Goal: Transaction & Acquisition: Purchase product/service

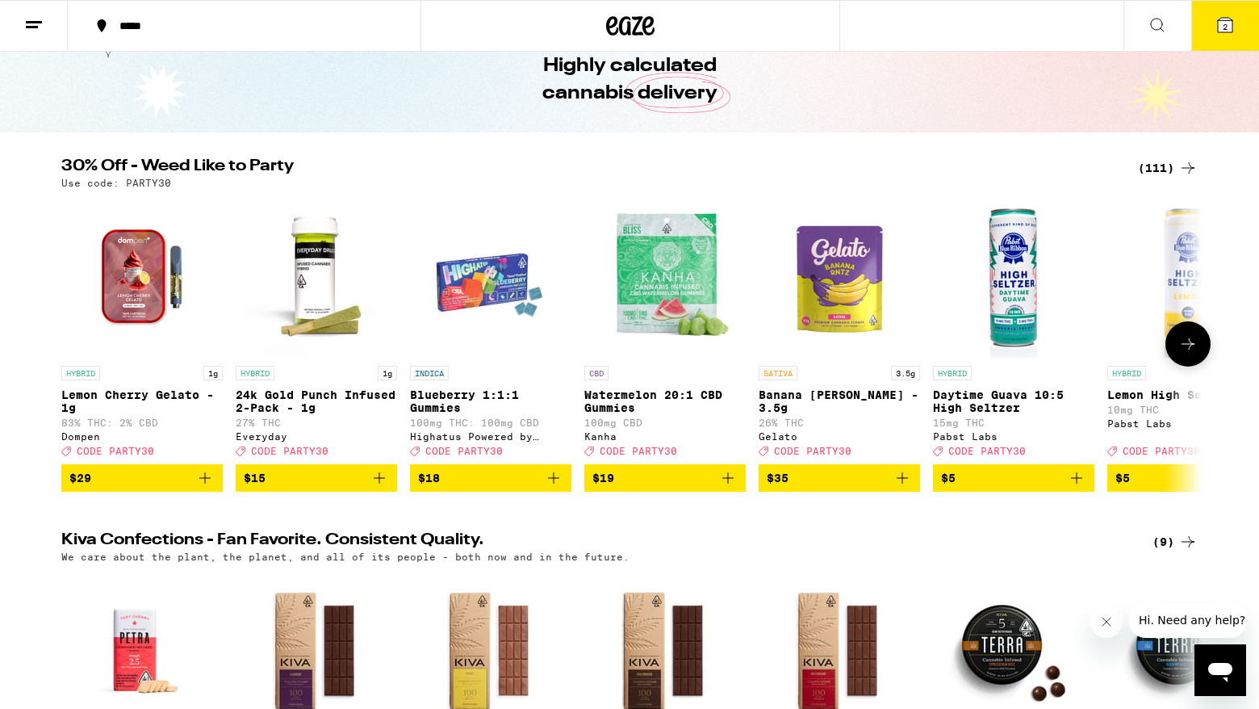
scroll to position [79, 0]
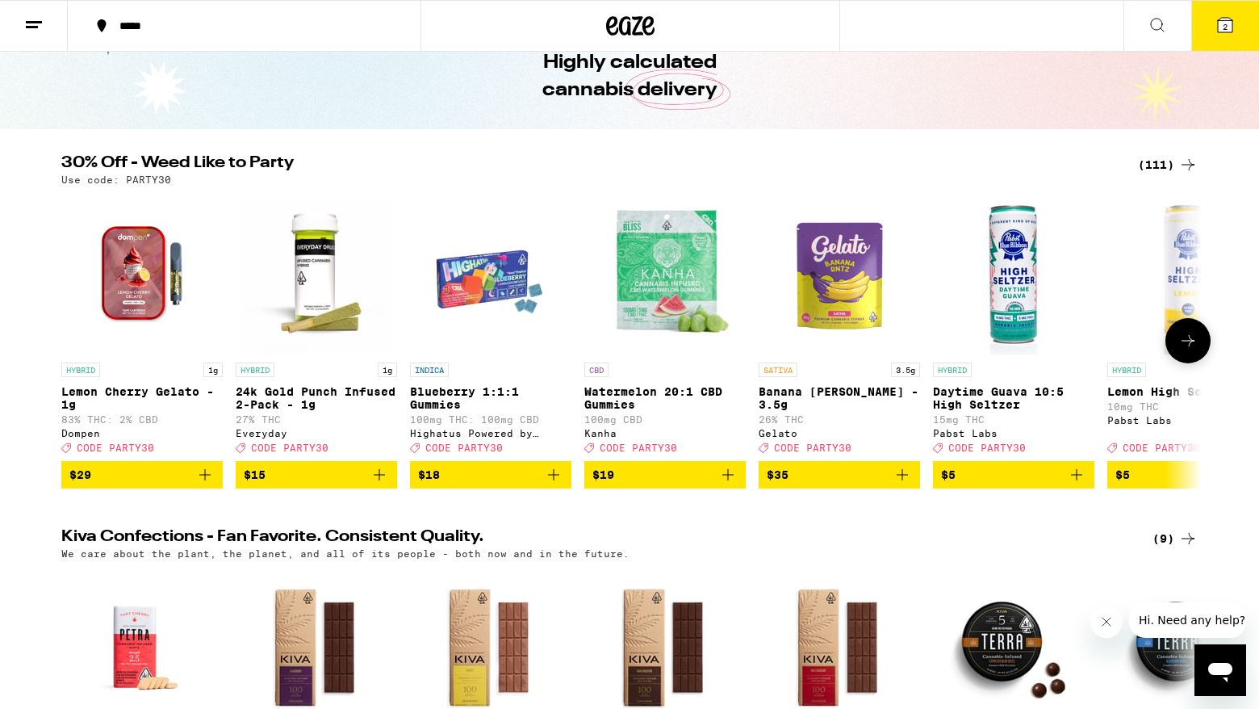
click at [1187, 337] on button at bounding box center [1188, 340] width 45 height 45
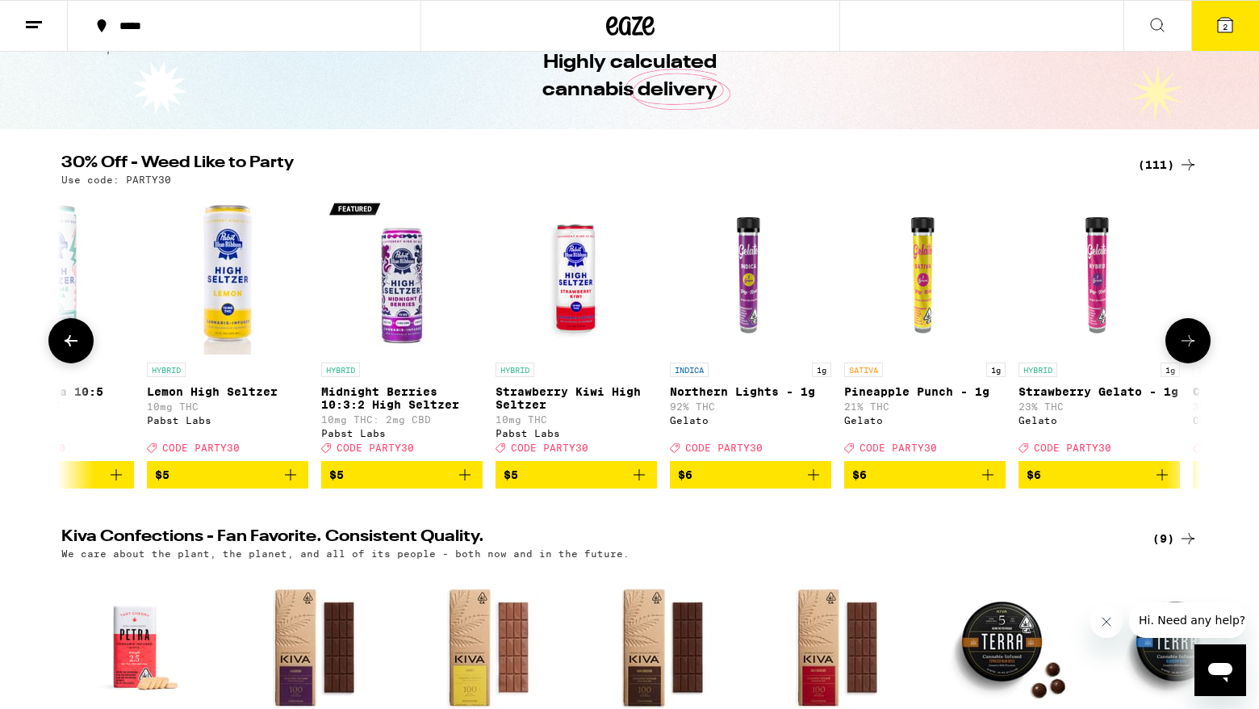
click at [1187, 343] on icon at bounding box center [1188, 340] width 19 height 19
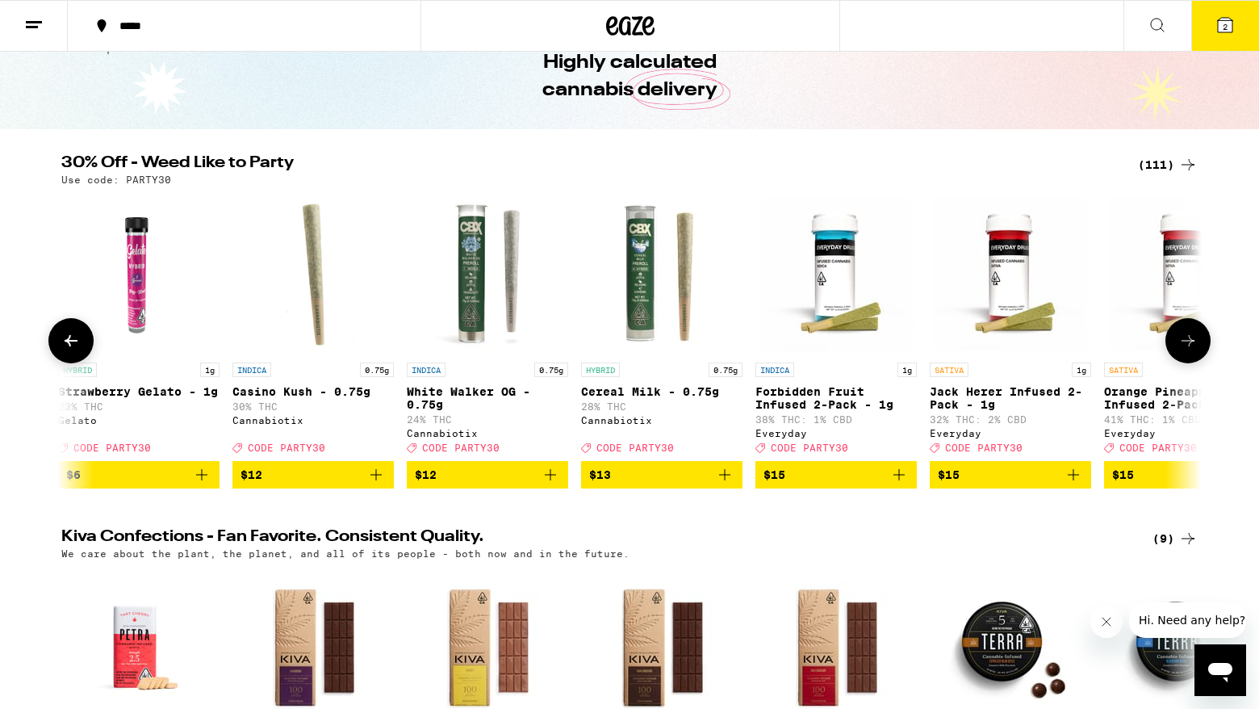
click at [1187, 343] on icon at bounding box center [1188, 340] width 19 height 19
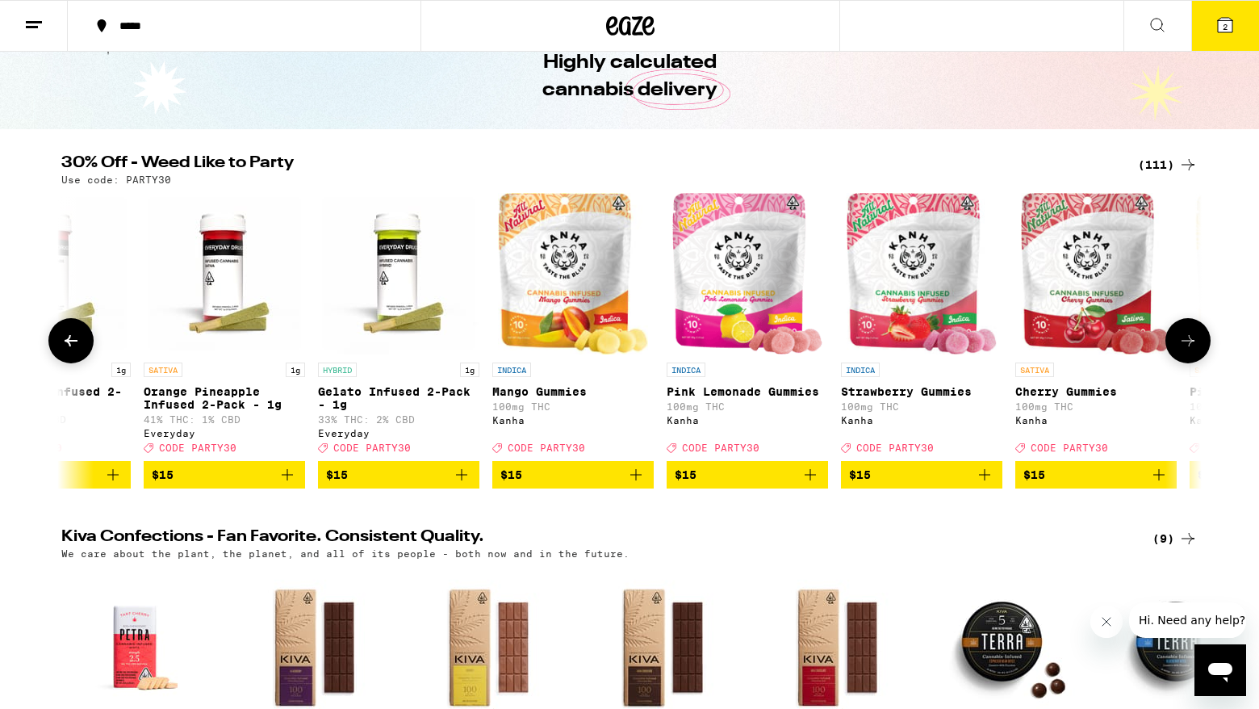
click at [1187, 343] on icon at bounding box center [1188, 340] width 19 height 19
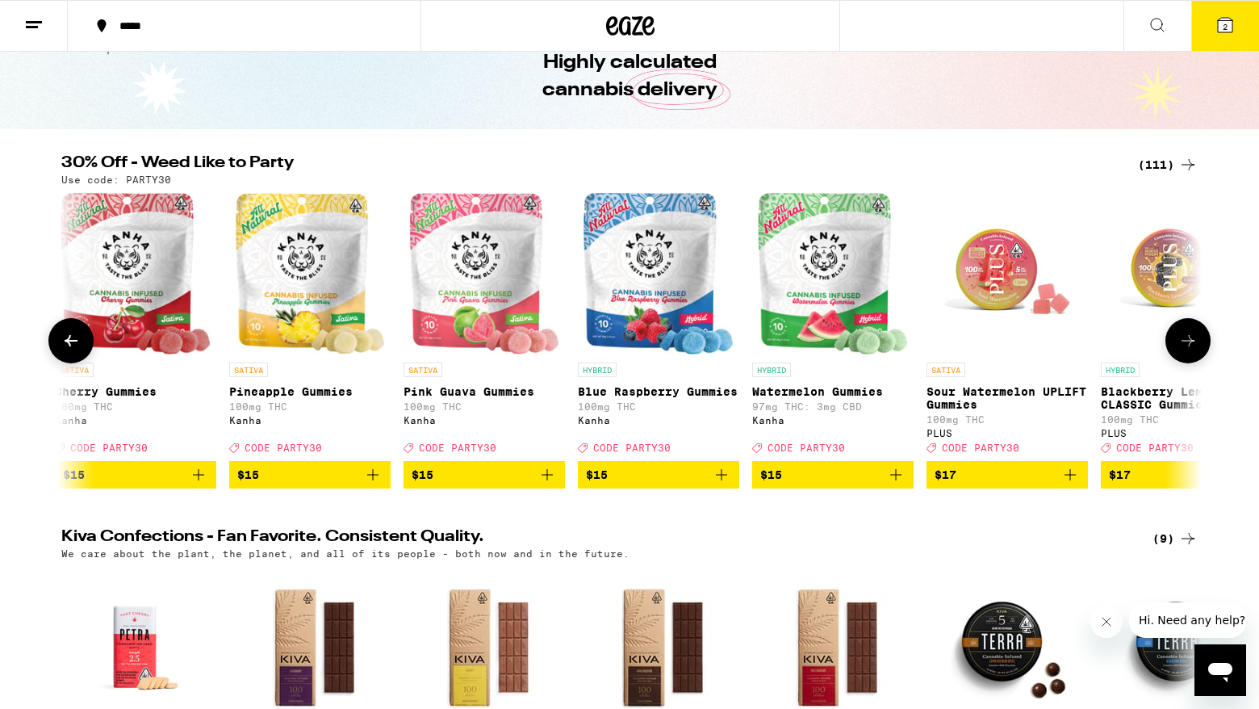
click at [1187, 343] on icon at bounding box center [1188, 340] width 19 height 19
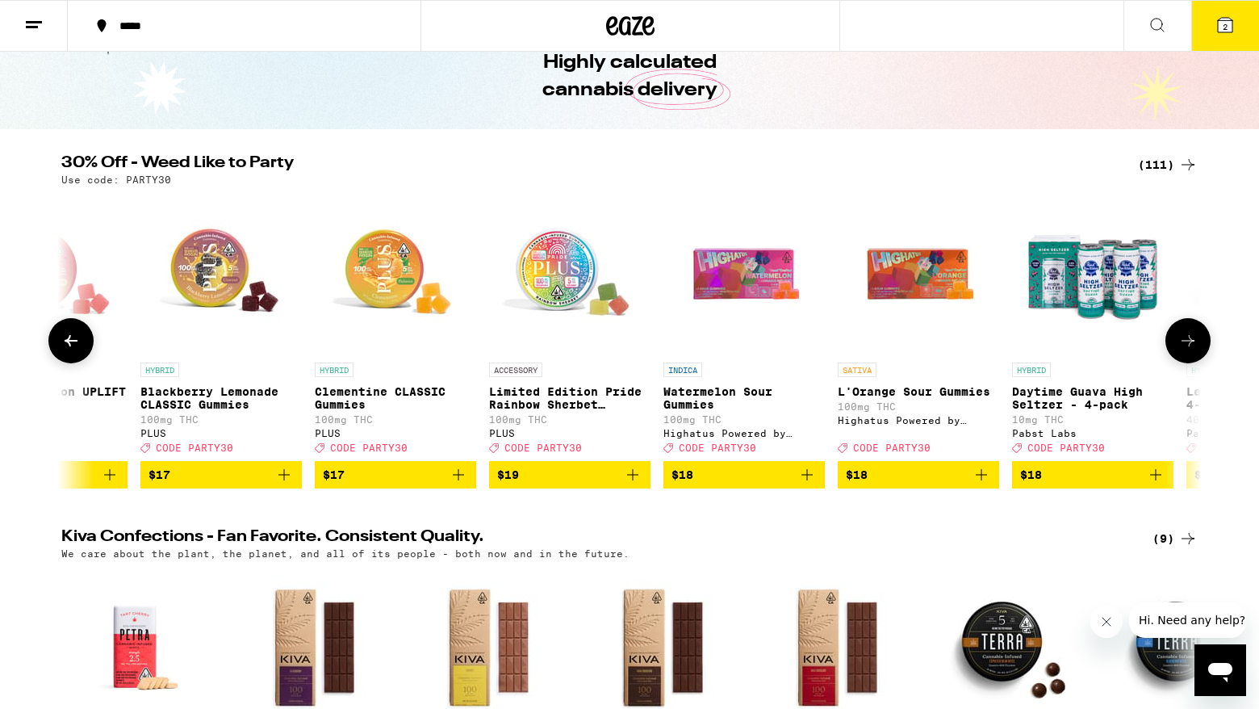
click at [1187, 343] on icon at bounding box center [1188, 340] width 19 height 19
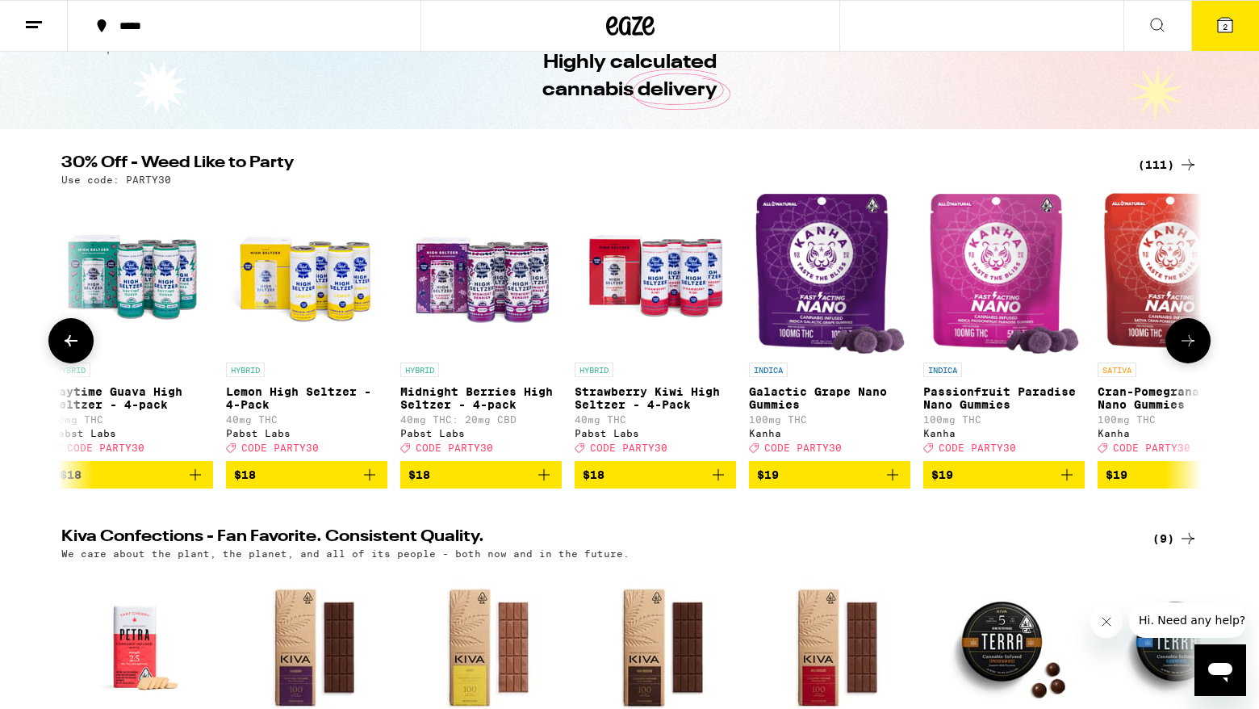
click at [1187, 343] on icon at bounding box center [1188, 340] width 19 height 19
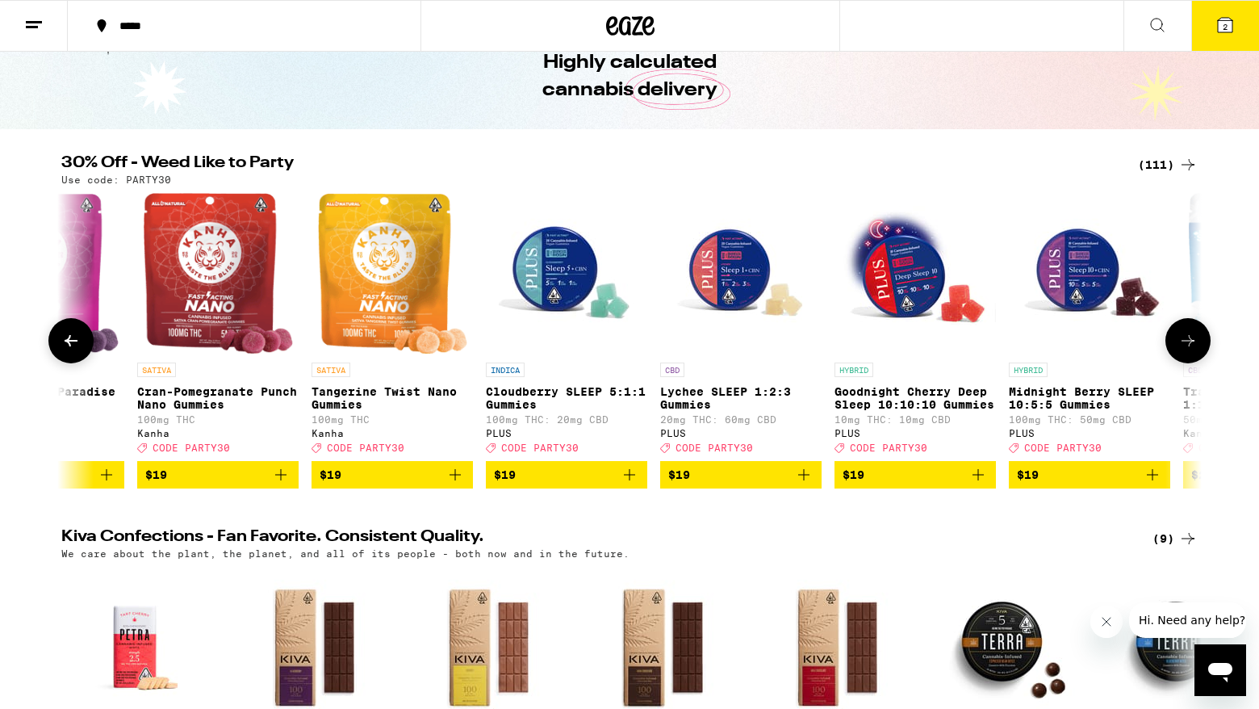
click at [1187, 343] on icon at bounding box center [1188, 340] width 19 height 19
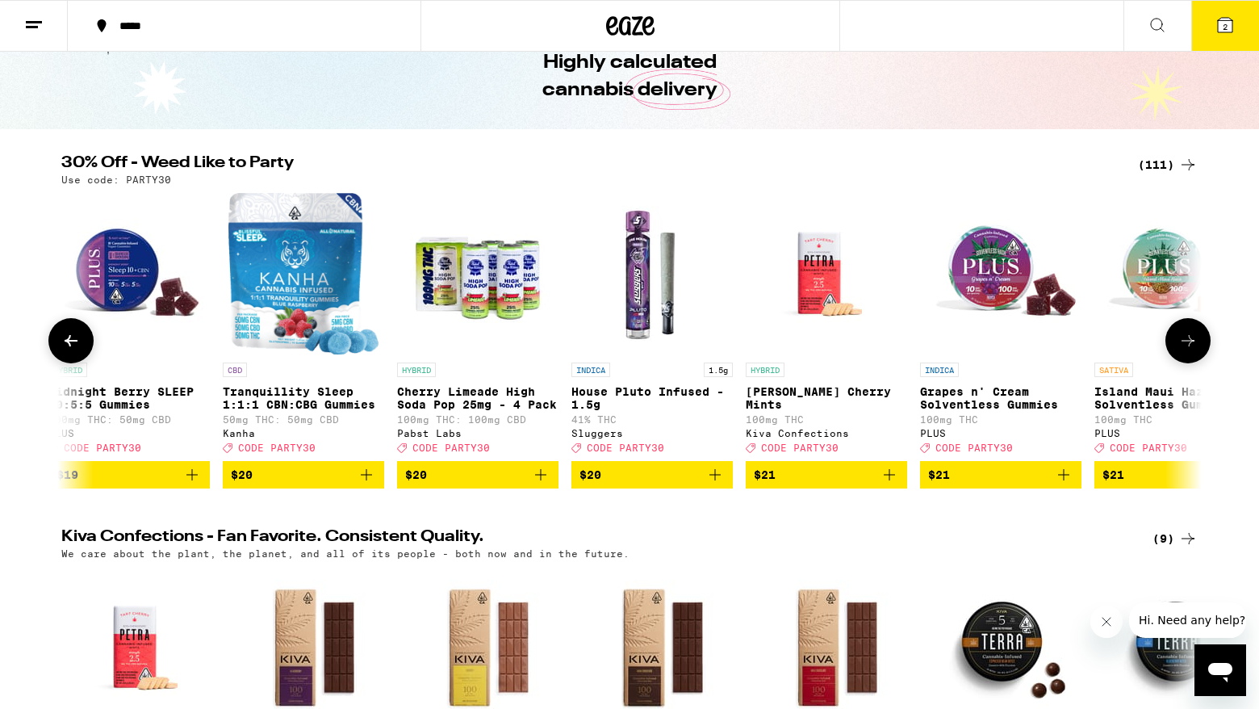
click at [1187, 345] on icon at bounding box center [1188, 340] width 19 height 19
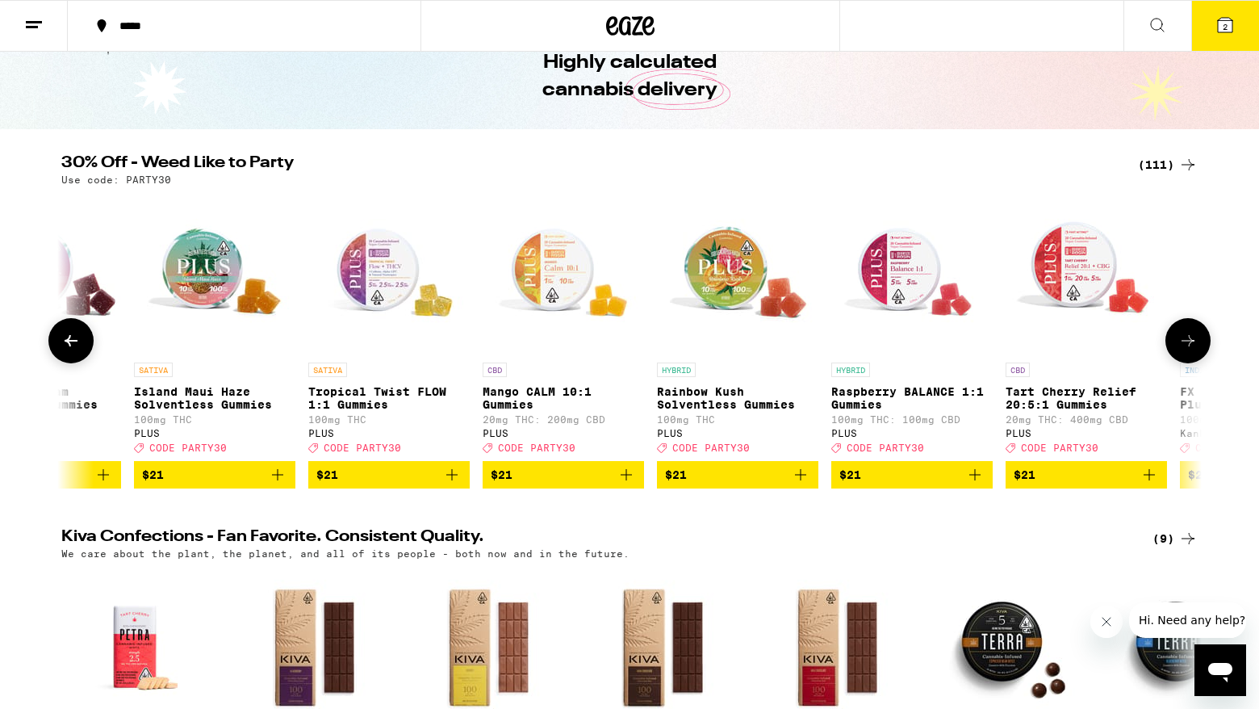
click at [1187, 345] on icon at bounding box center [1188, 340] width 19 height 19
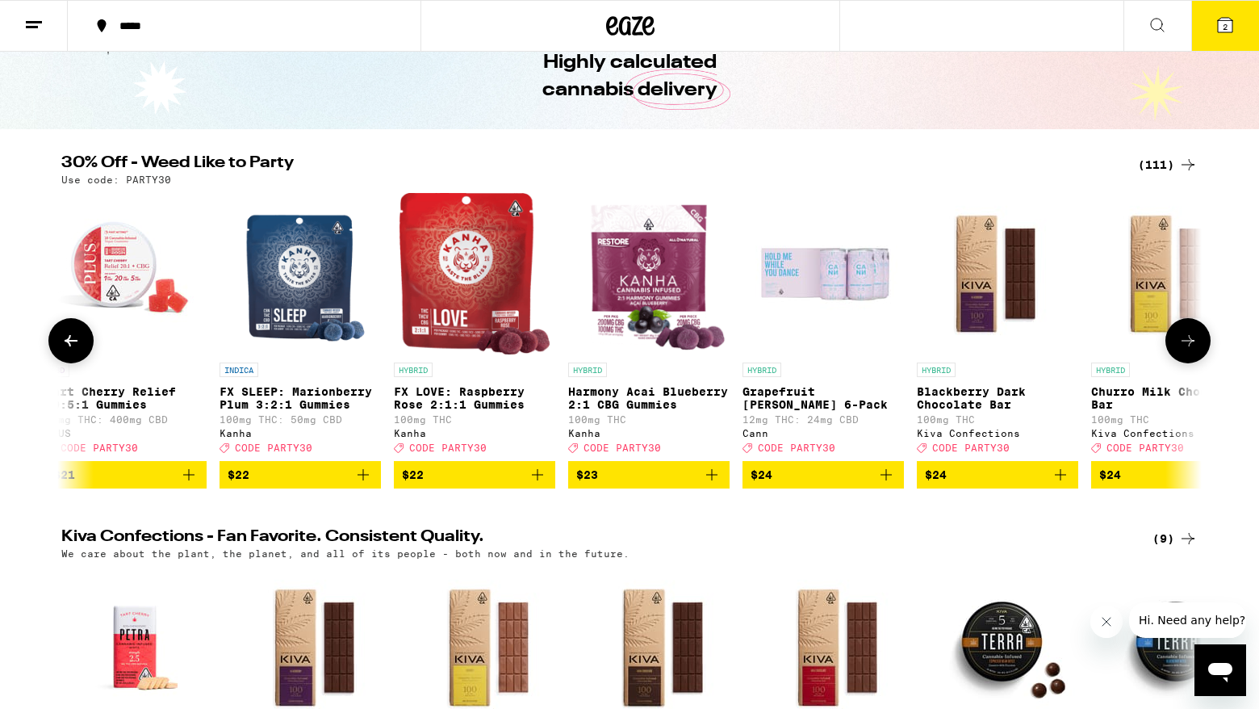
click at [1187, 345] on icon at bounding box center [1188, 340] width 19 height 19
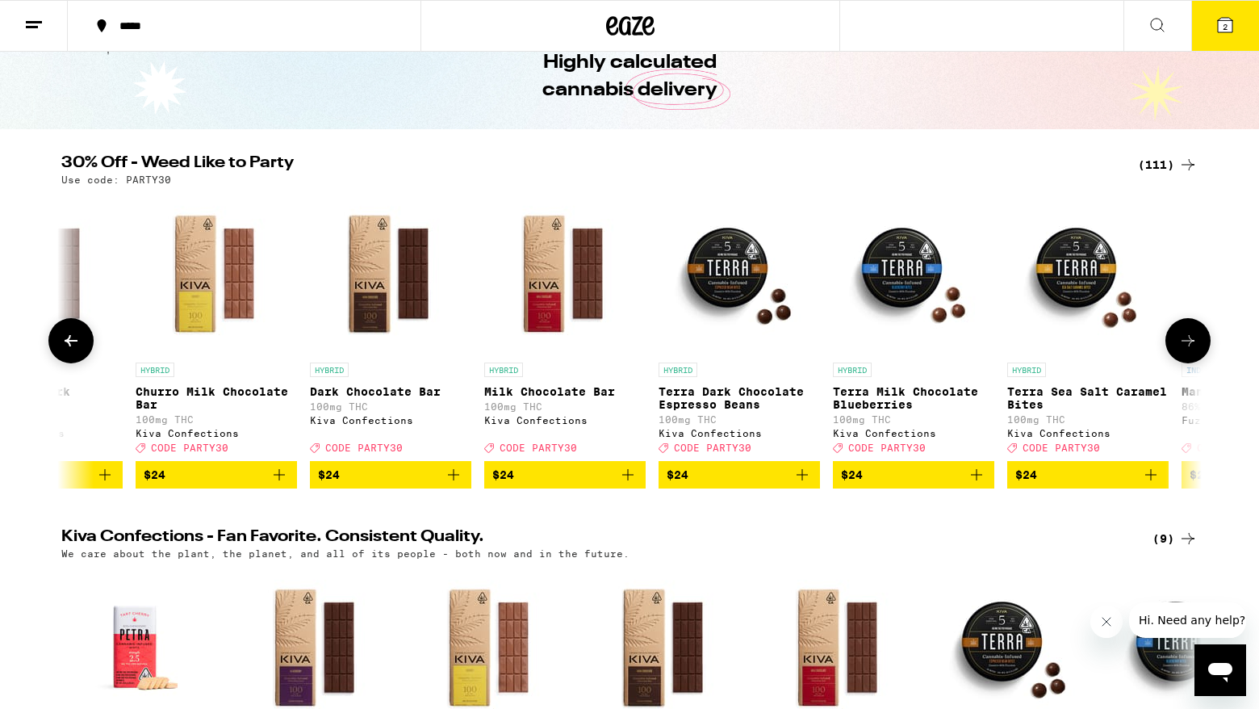
scroll to position [0, 10568]
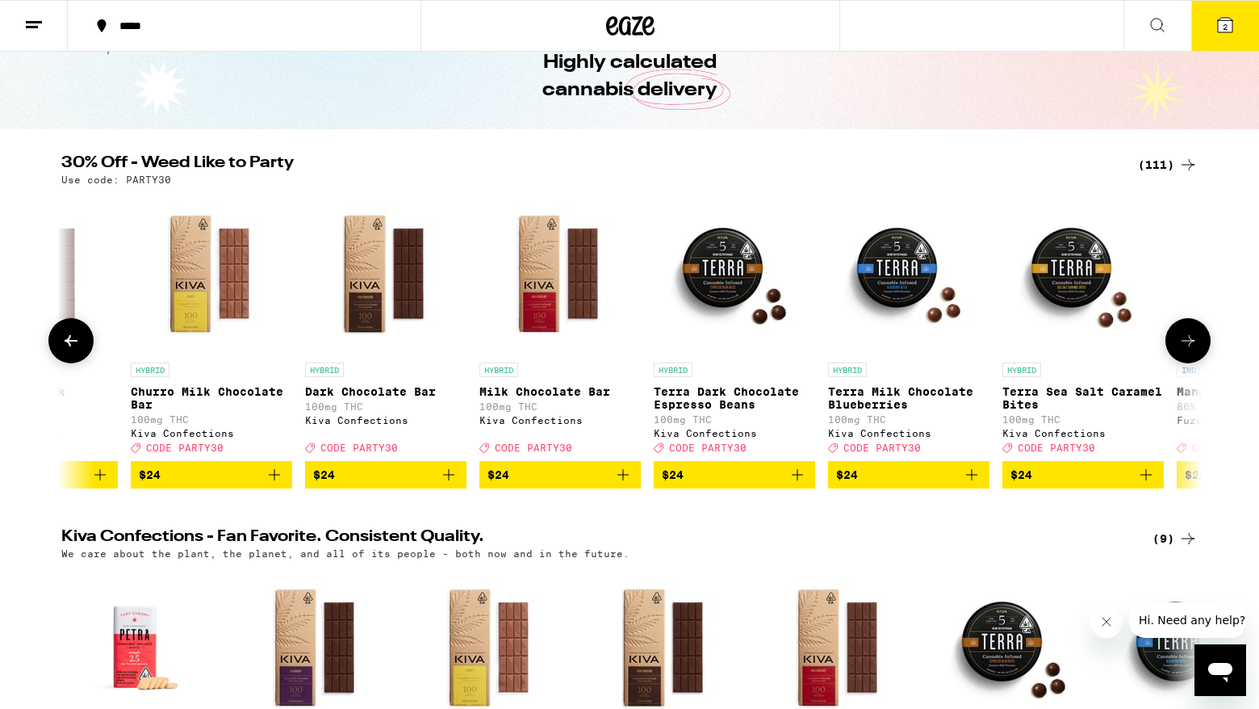
click at [1187, 345] on icon at bounding box center [1188, 340] width 19 height 19
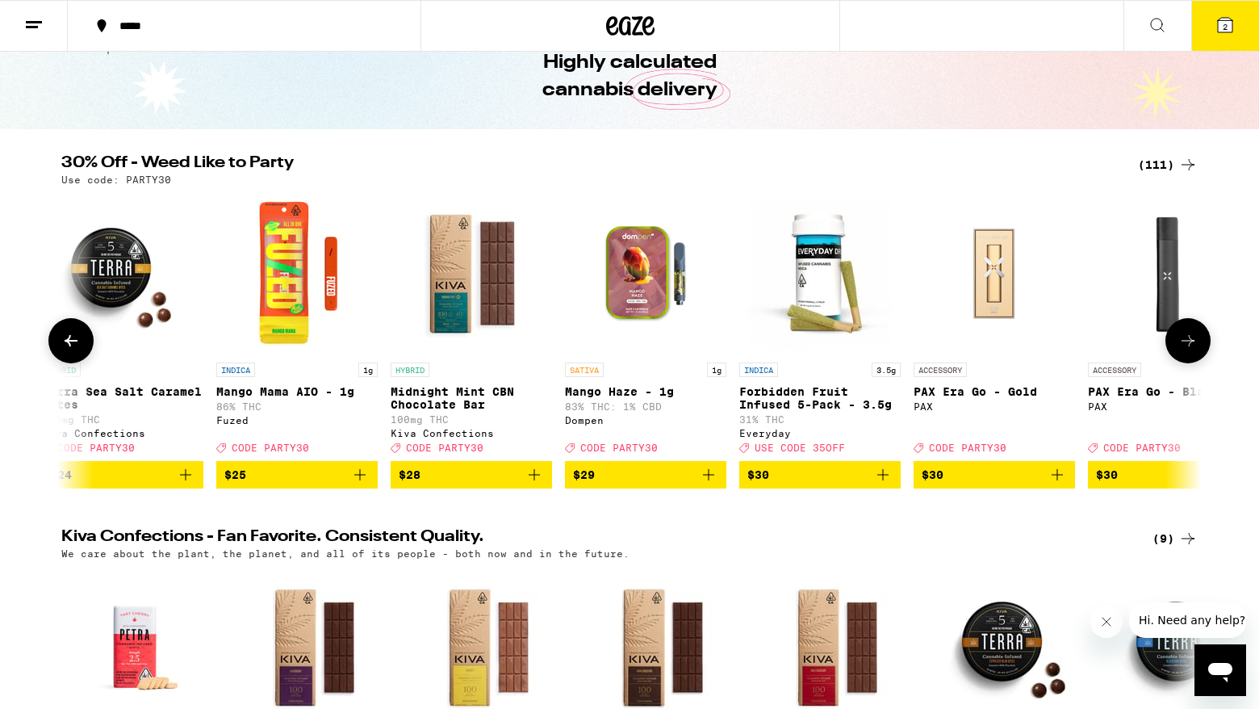
click at [1187, 345] on icon at bounding box center [1188, 340] width 19 height 19
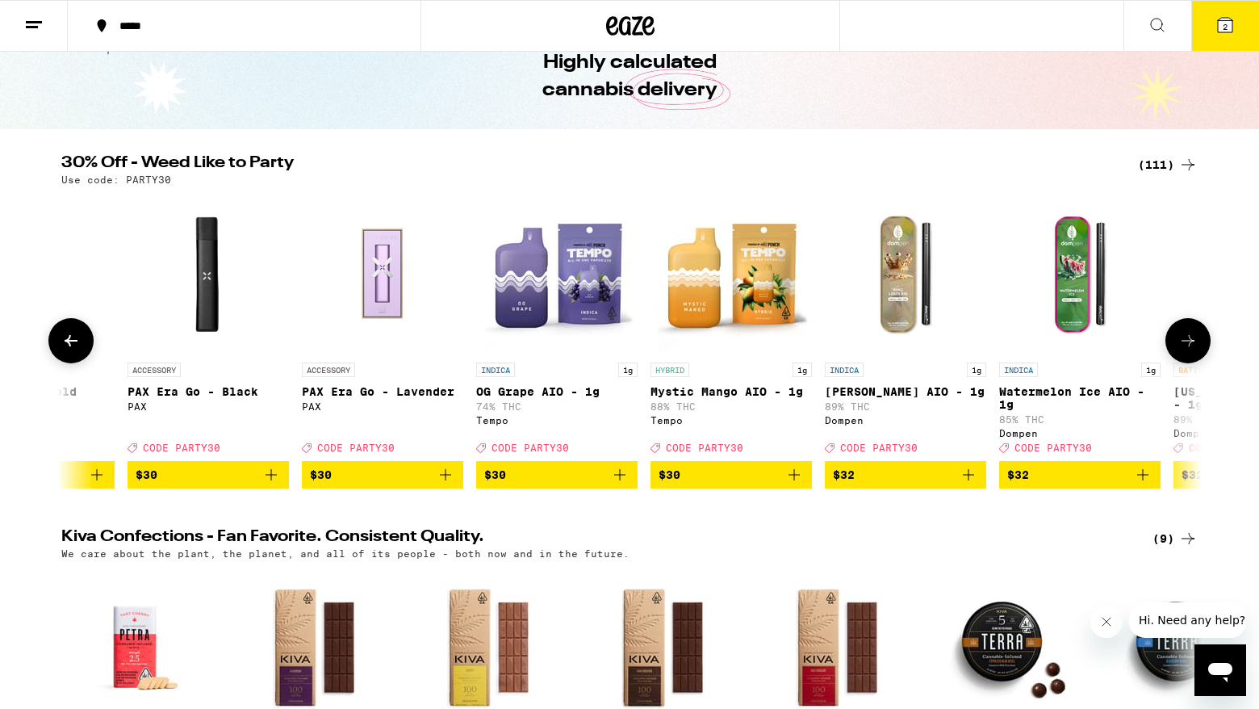
click at [1187, 345] on icon at bounding box center [1188, 340] width 19 height 19
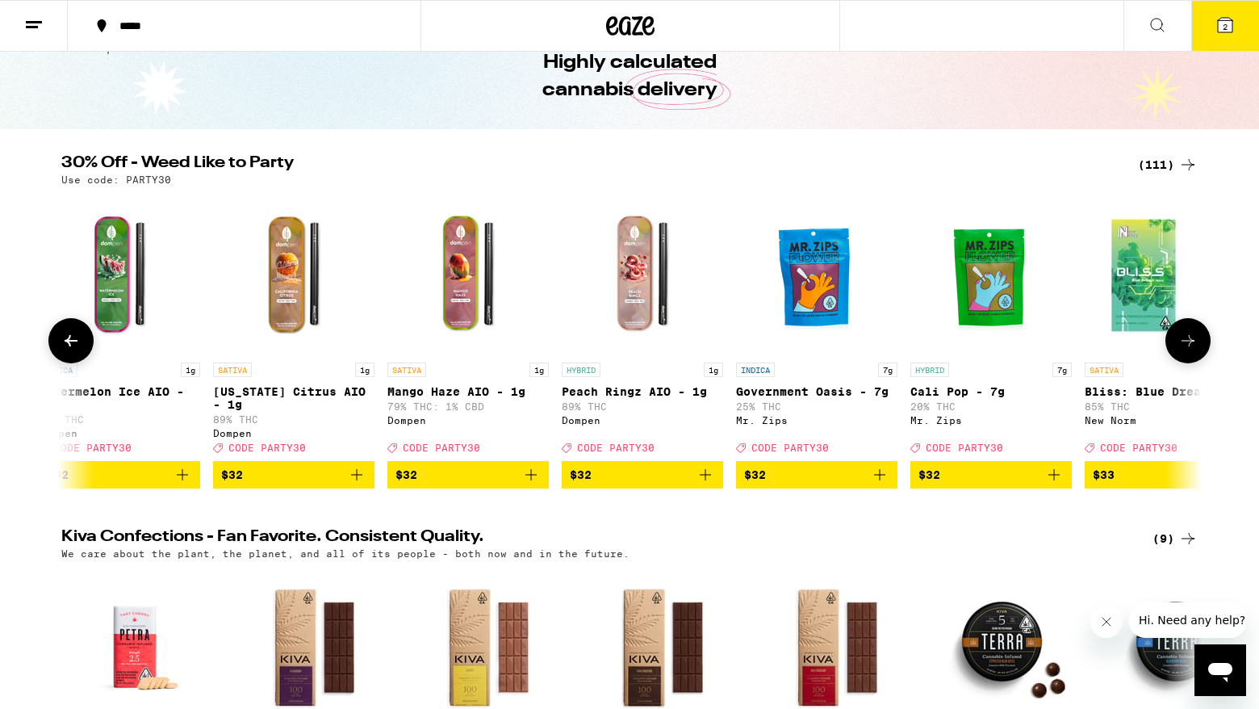
click at [1187, 345] on icon at bounding box center [1188, 340] width 19 height 19
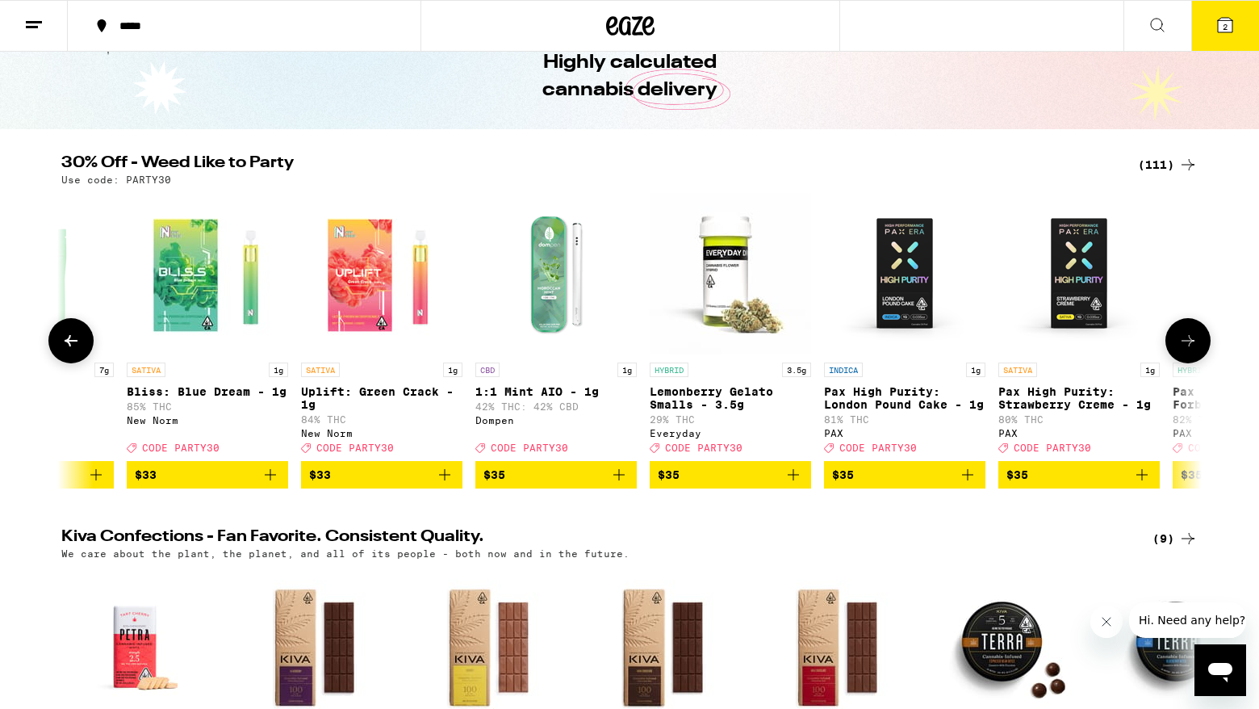
scroll to position [0, 14411]
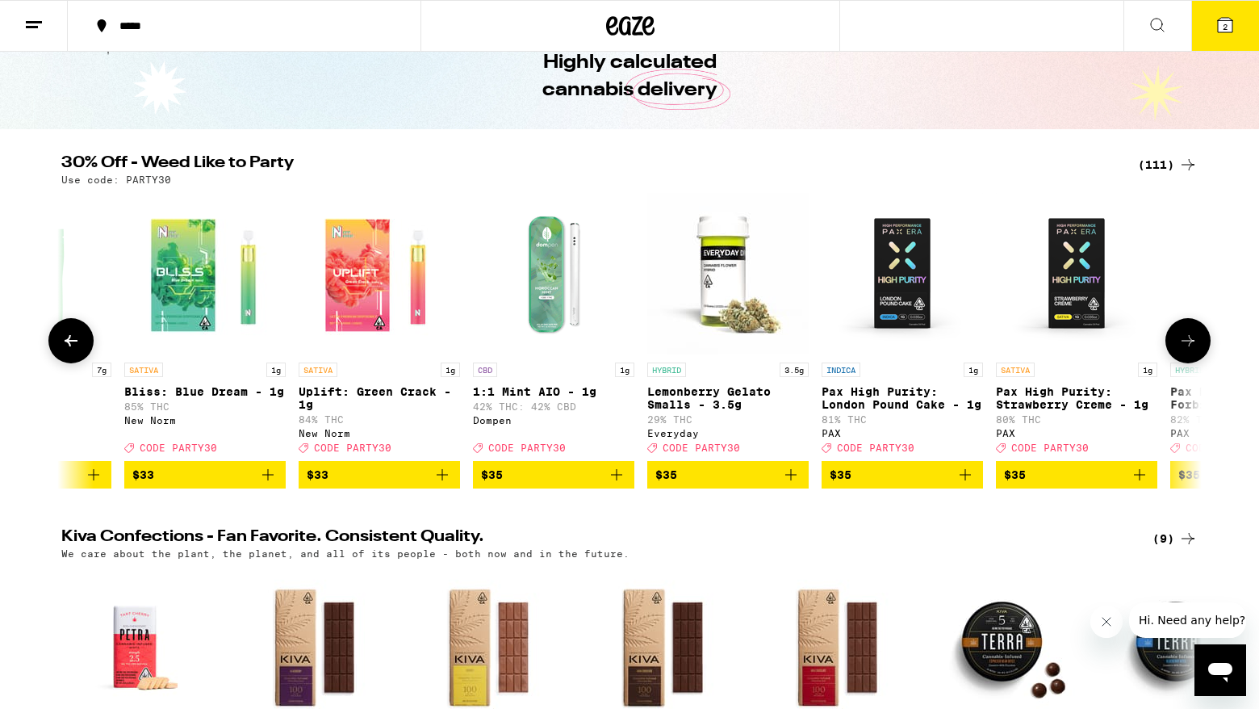
click at [85, 350] on button at bounding box center [70, 340] width 45 height 45
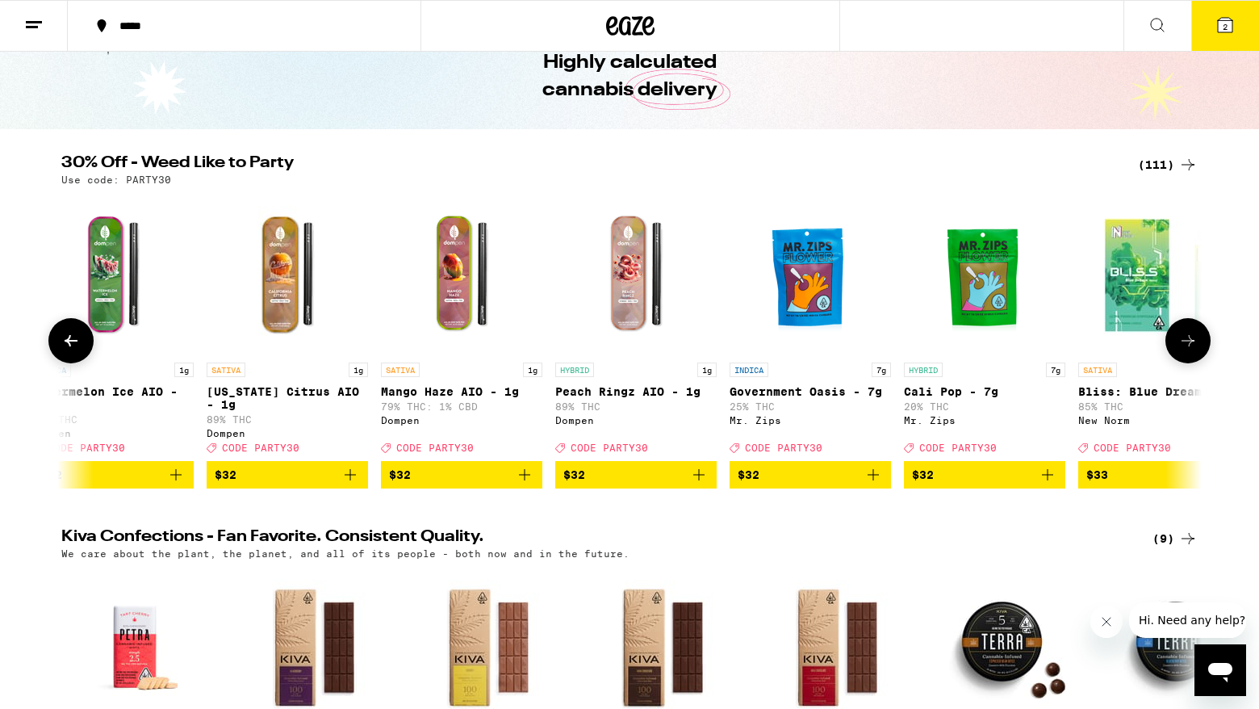
scroll to position [0, 13451]
